Goal: Navigation & Orientation: Find specific page/section

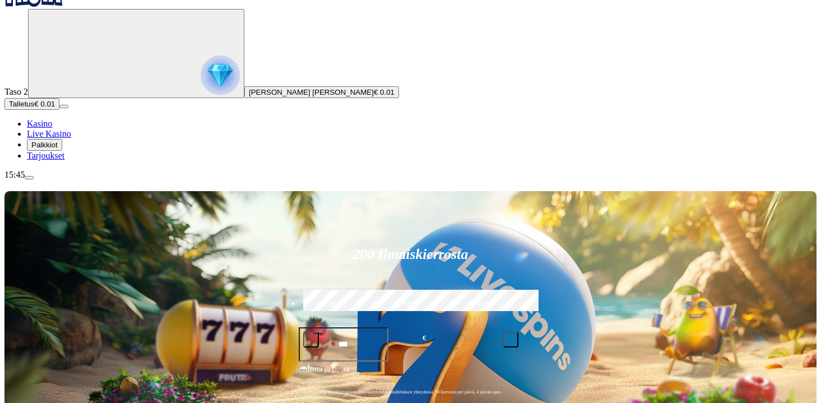
click at [64, 160] on span "Tarjoukset" at bounding box center [46, 156] width 38 height 10
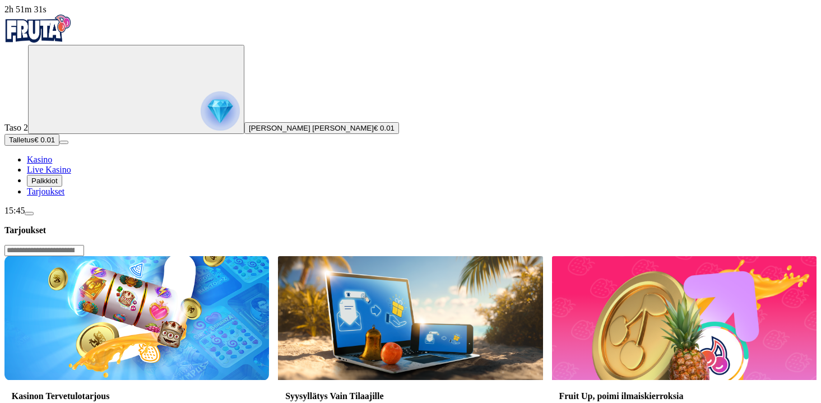
click at [58, 185] on span "Palkkiot" at bounding box center [44, 180] width 26 height 8
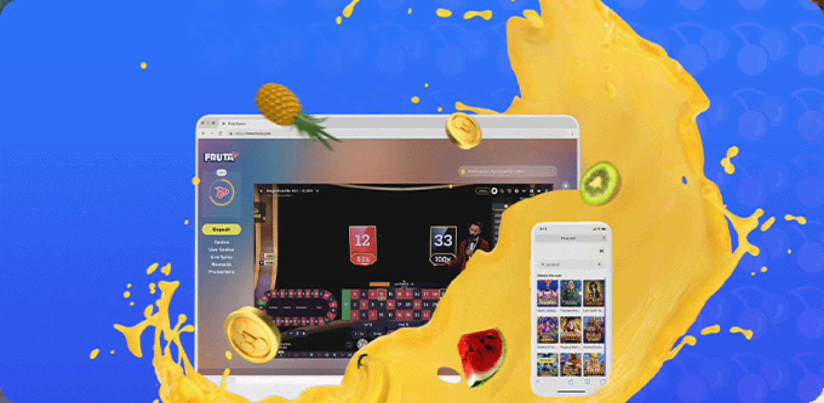
drag, startPoint x: 110, startPoint y: 364, endPoint x: 110, endPoint y: 371, distance: 7.3
click at [110, 197] on div "Taso 2 Jere Petri Aleksi Karhunen € 0.01 Talletus € 0.01 Kasino Live Kasino Pal…" at bounding box center [411, 121] width 815 height 152
click at [29, 213] on span "menu icon" at bounding box center [29, 213] width 0 height 0
click at [58, 185] on span "Palkkiot" at bounding box center [44, 180] width 26 height 8
click at [64, 196] on span "Tarjoukset" at bounding box center [46, 192] width 38 height 10
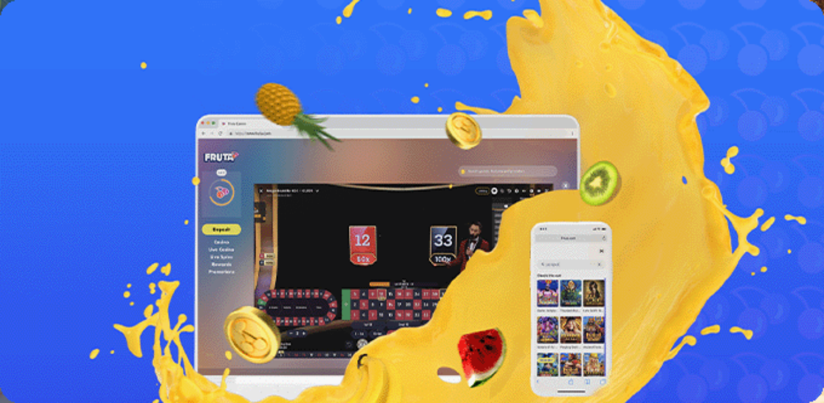
click at [61, 196] on link "Tarjoukset" at bounding box center [46, 192] width 38 height 10
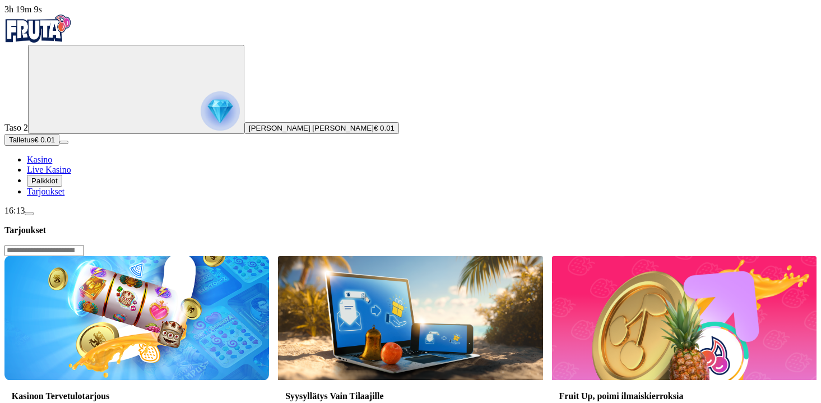
click at [61, 196] on link "Tarjoukset" at bounding box center [46, 192] width 38 height 10
click at [58, 185] on span "Palkkiot" at bounding box center [44, 180] width 26 height 8
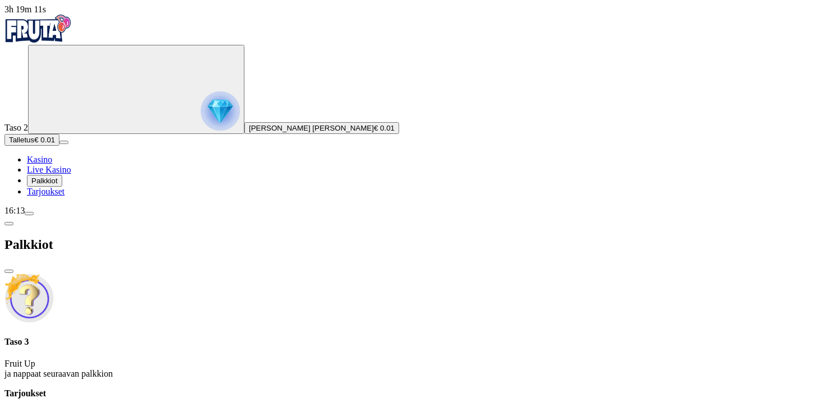
click at [59, 96] on circle "Primary" at bounding box center [116, 88] width 114 height 114
click at [52, 164] on span "Kasino" at bounding box center [39, 160] width 25 height 10
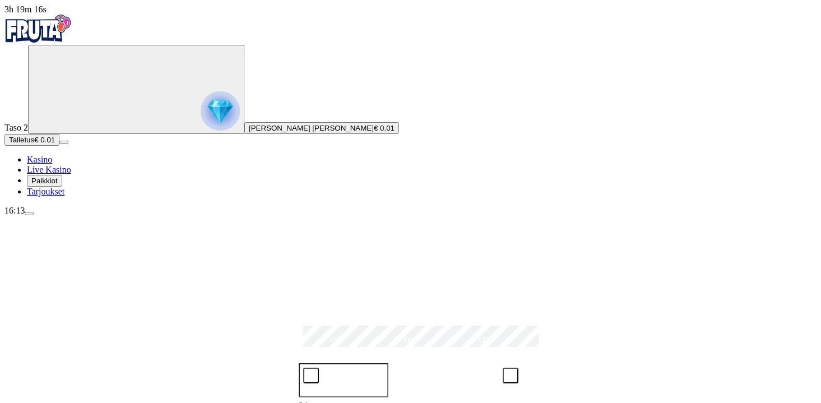
scroll to position [15, 0]
